Goal: Transaction & Acquisition: Purchase product/service

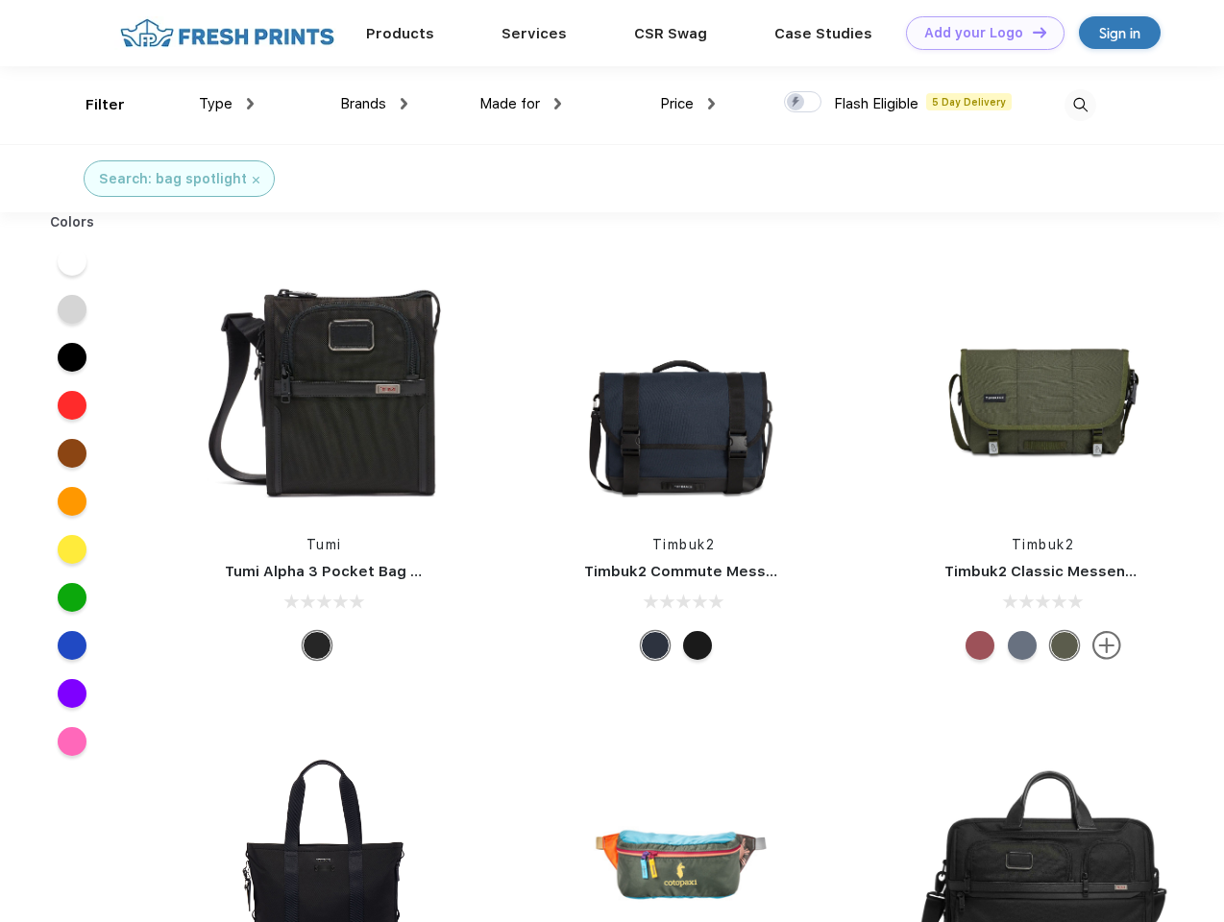
click at [978, 33] on link "Add your Logo Design Tool" at bounding box center [985, 33] width 159 height 34
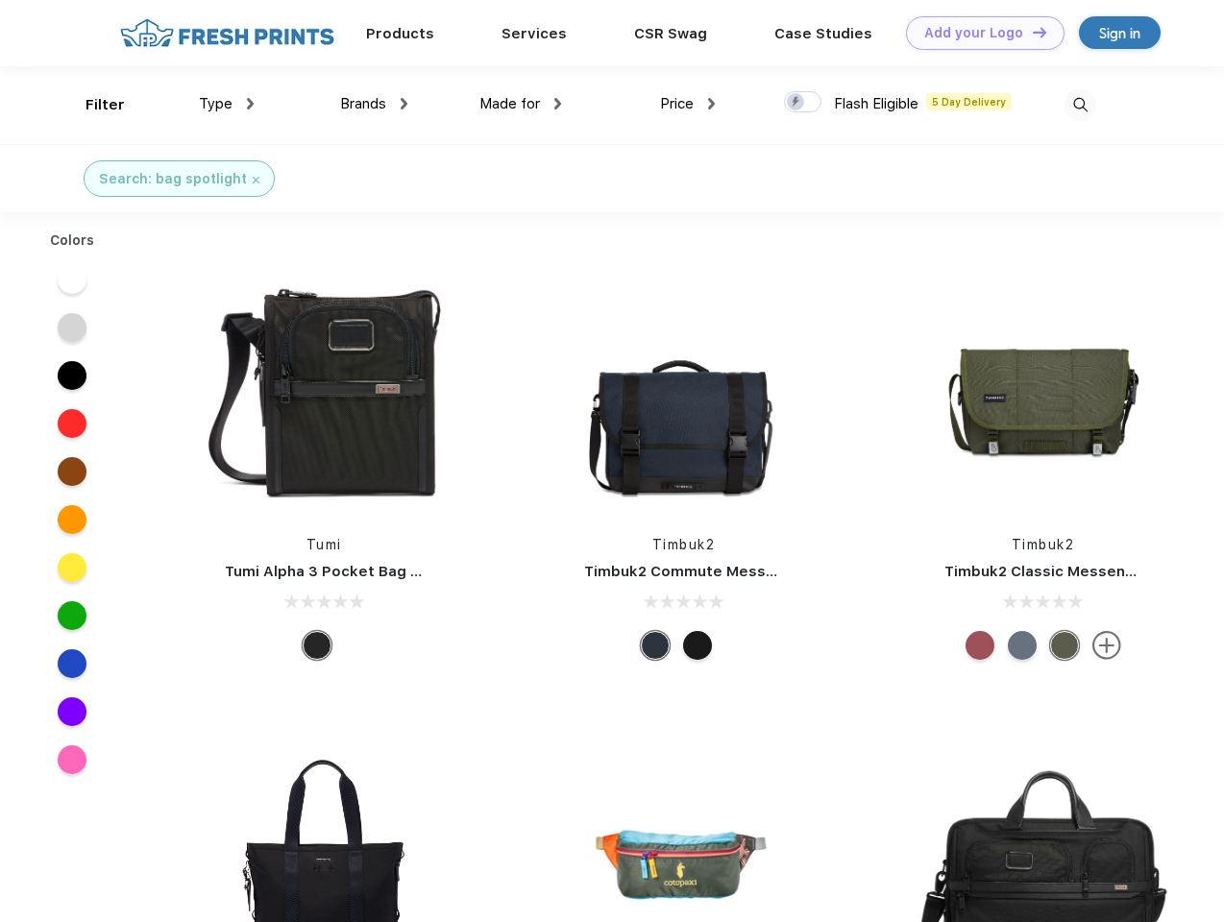
click at [0, 0] on div "Design Tool" at bounding box center [0, 0] width 0 height 0
click at [1031, 32] on link "Add your Logo Design Tool" at bounding box center [985, 33] width 159 height 34
click at [92, 105] on div "Filter" at bounding box center [105, 105] width 39 height 22
click at [227, 104] on span "Type" at bounding box center [216, 103] width 34 height 17
click at [374, 104] on span "Brands" at bounding box center [363, 103] width 46 height 17
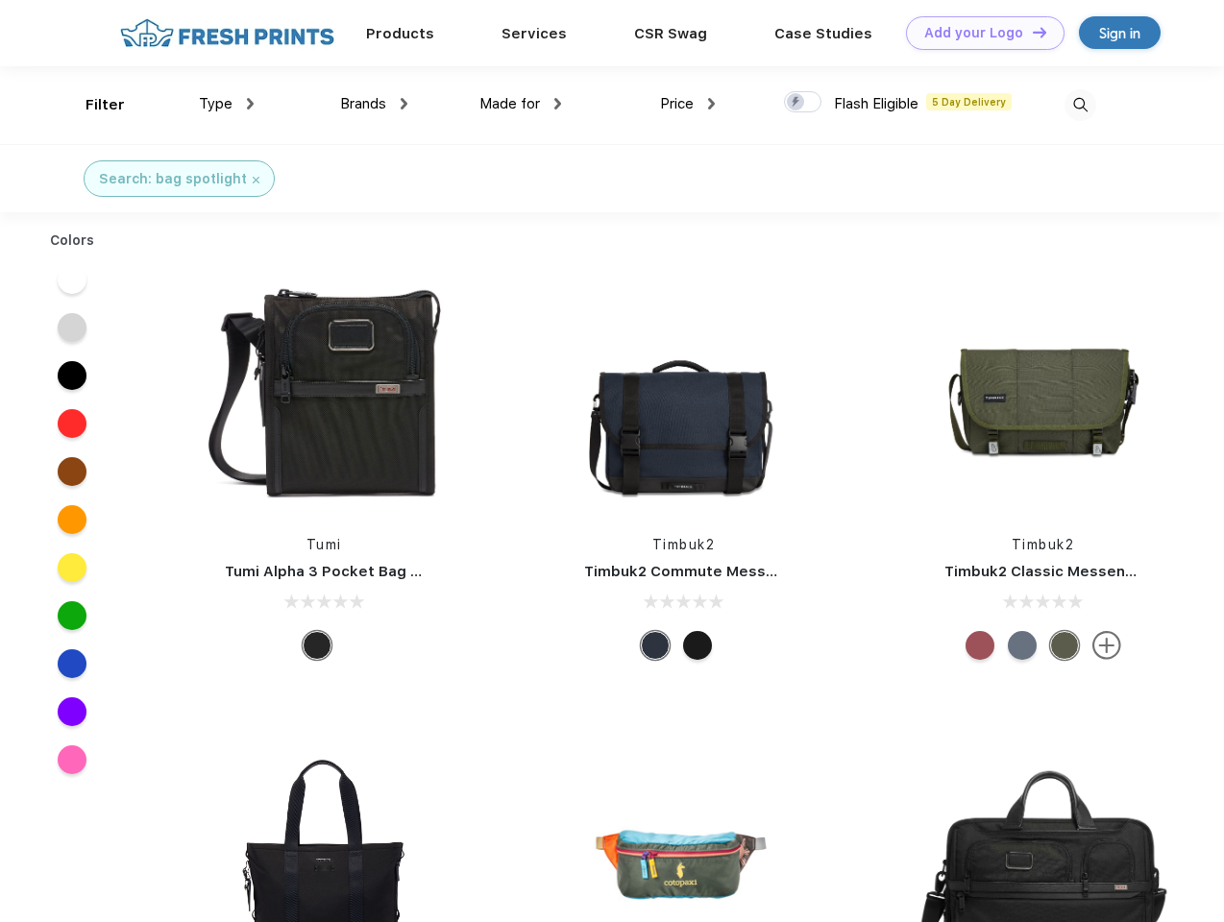
click at [521, 104] on span "Made for" at bounding box center [509, 103] width 61 height 17
click at [688, 104] on span "Price" at bounding box center [677, 103] width 34 height 17
click at [803, 103] on div at bounding box center [802, 101] width 37 height 21
click at [797, 103] on input "checkbox" at bounding box center [790, 96] width 12 height 12
click at [1080, 105] on img at bounding box center [1081, 105] width 32 height 32
